Goal: Find specific page/section: Find specific page/section

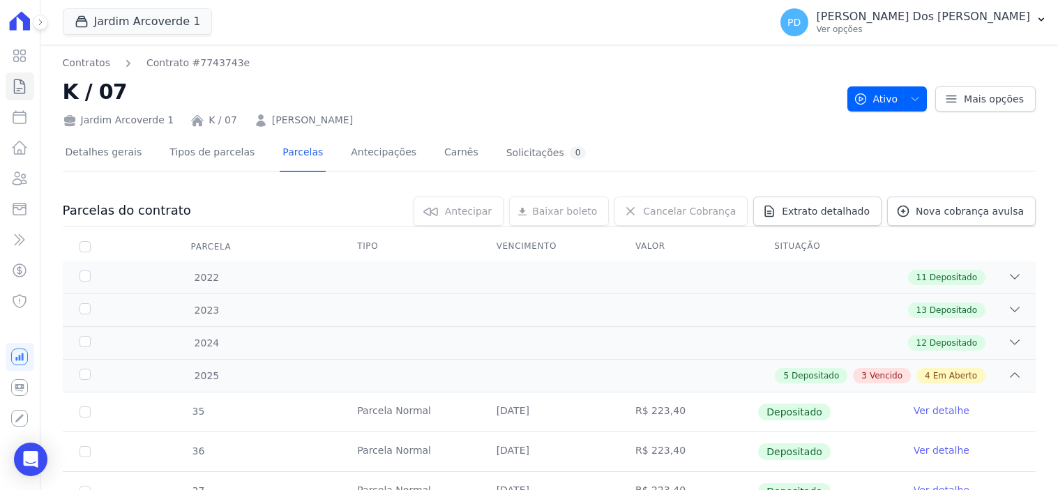
click at [19, 88] on icon at bounding box center [20, 87] width 10 height 14
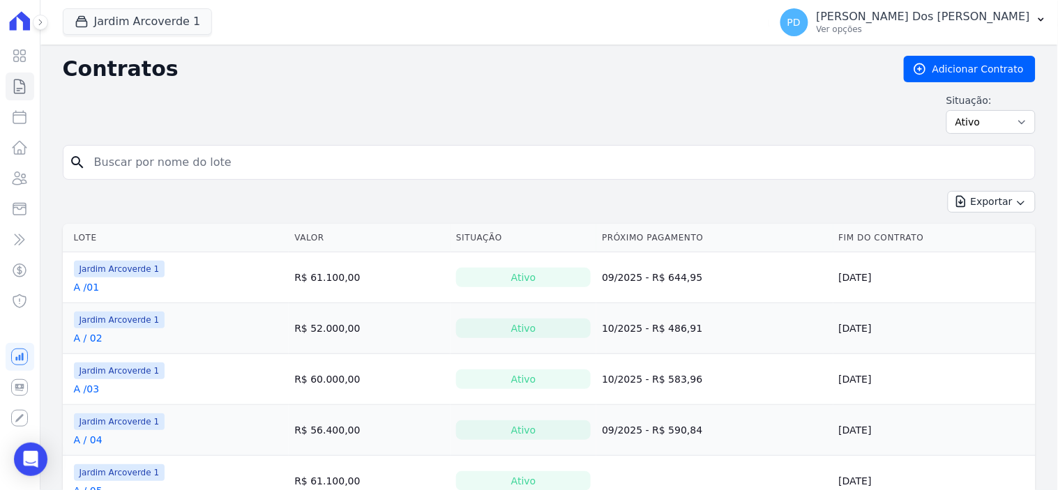
drag, startPoint x: 204, startPoint y: 165, endPoint x: 211, endPoint y: 157, distance: 10.5
click at [210, 157] on input "search" at bounding box center [558, 163] width 944 height 28
type input "i / 40"
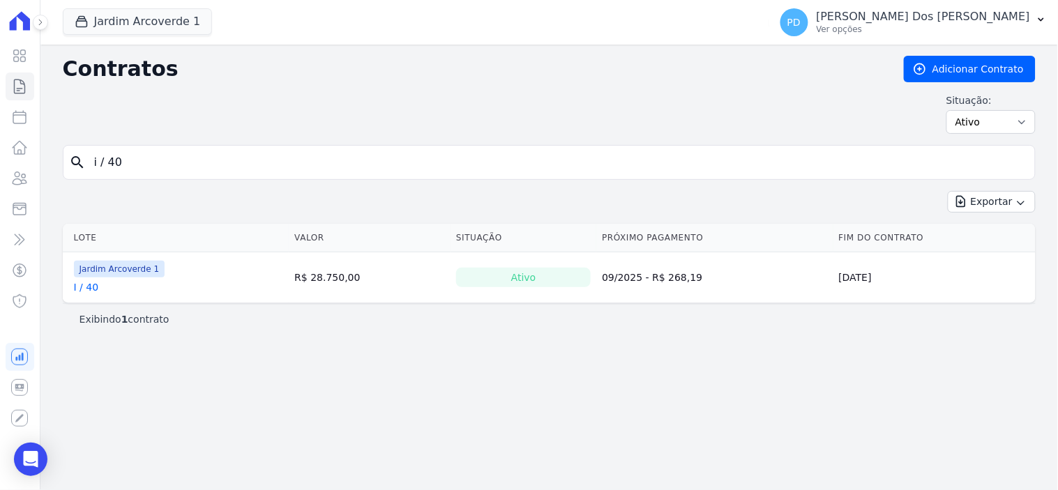
click at [89, 290] on link "I / 40" at bounding box center [86, 287] width 25 height 14
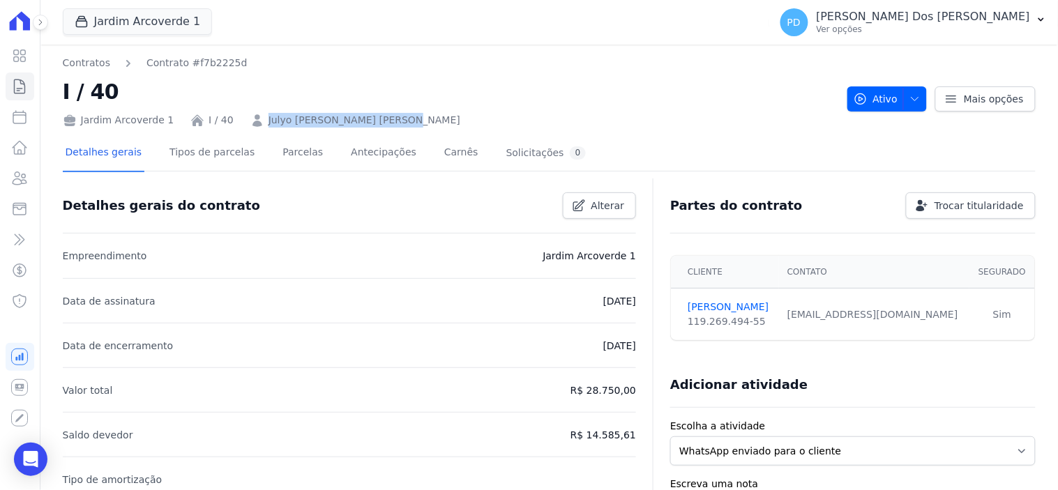
drag, startPoint x: 391, startPoint y: 122, endPoint x: 256, endPoint y: 117, distance: 135.5
click at [256, 117] on div "Jardim Arcoverde 1 I / 40 Julyo [PERSON_NAME] [PERSON_NAME][GEOGRAPHIC_DATA]" at bounding box center [450, 117] width 774 height 20
copy link "Julyo [PERSON_NAME] [PERSON_NAME]"
